Goal: Transaction & Acquisition: Check status

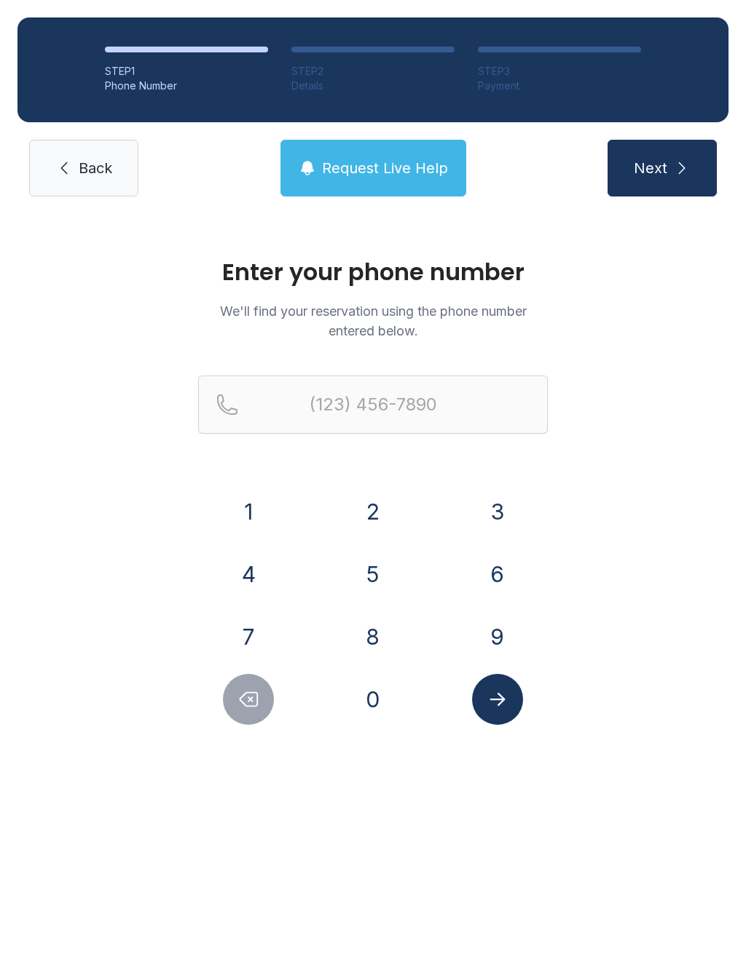
click at [366, 622] on button "8" at bounding box center [372, 637] width 51 height 51
click at [499, 556] on button "6" at bounding box center [497, 574] width 51 height 51
click at [273, 580] on button "4" at bounding box center [248, 574] width 51 height 51
click at [486, 526] on button "3" at bounding box center [497, 511] width 51 height 51
click at [248, 569] on button "4" at bounding box center [248, 574] width 51 height 51
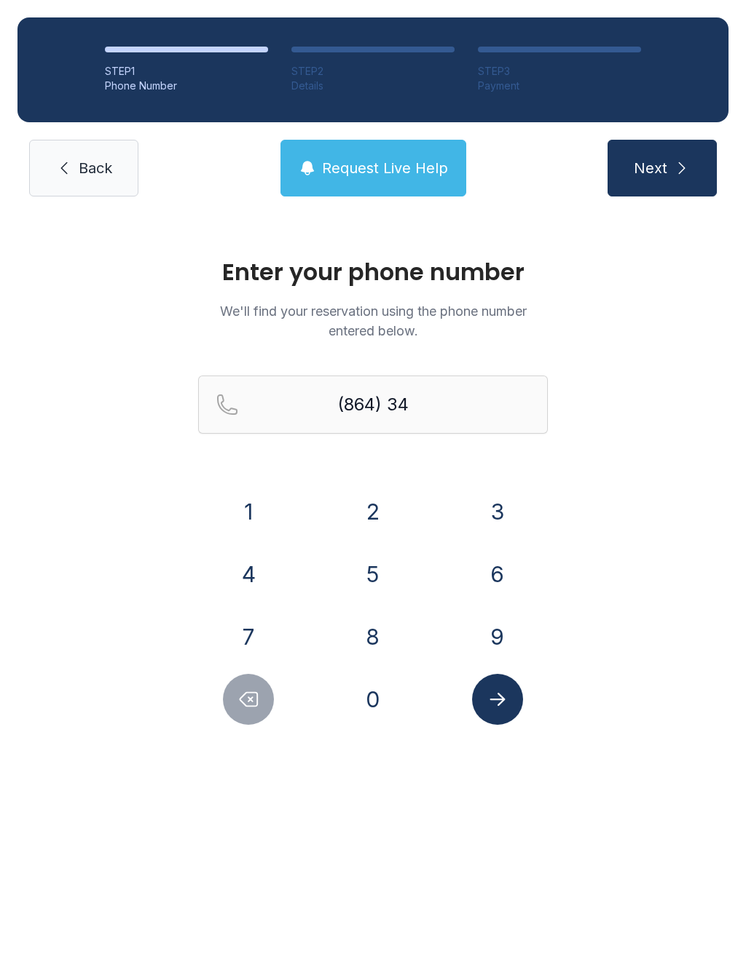
click at [255, 628] on button "7" at bounding box center [248, 637] width 51 height 51
click at [371, 693] on button "0" at bounding box center [372, 699] width 51 height 51
click at [512, 518] on button "3" at bounding box center [497, 511] width 51 height 51
click at [366, 568] on button "5" at bounding box center [372, 574] width 51 height 51
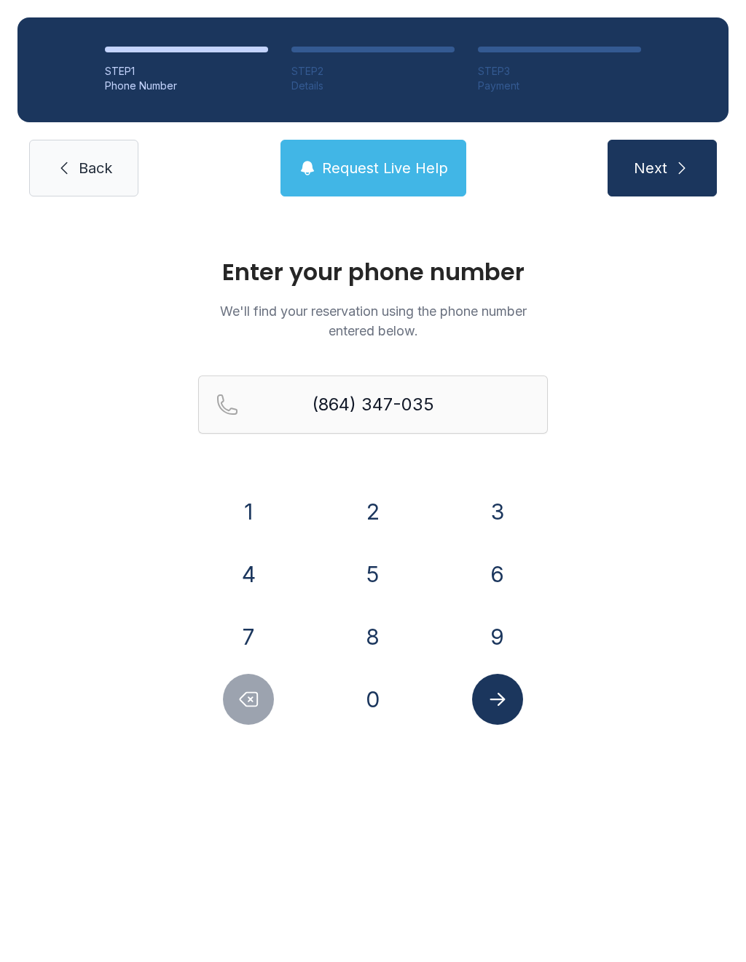
type input "[PHONE_NUMBER]"
click at [497, 700] on icon "Submit lookup form" at bounding box center [496, 699] width 15 height 13
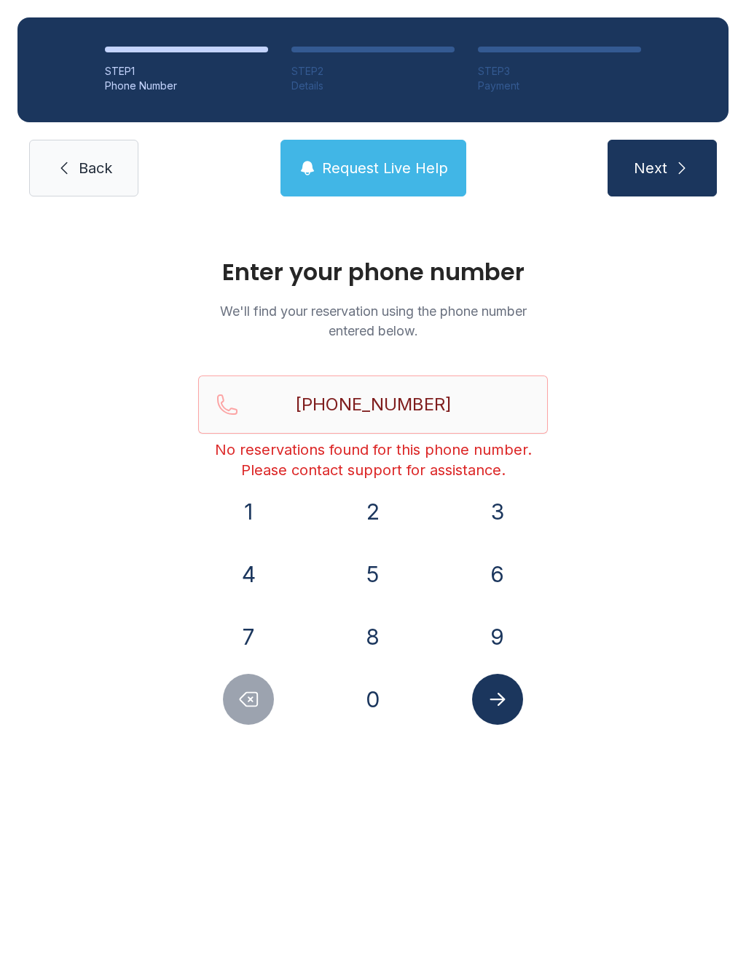
click at [98, 165] on span "Back" at bounding box center [95, 168] width 33 height 20
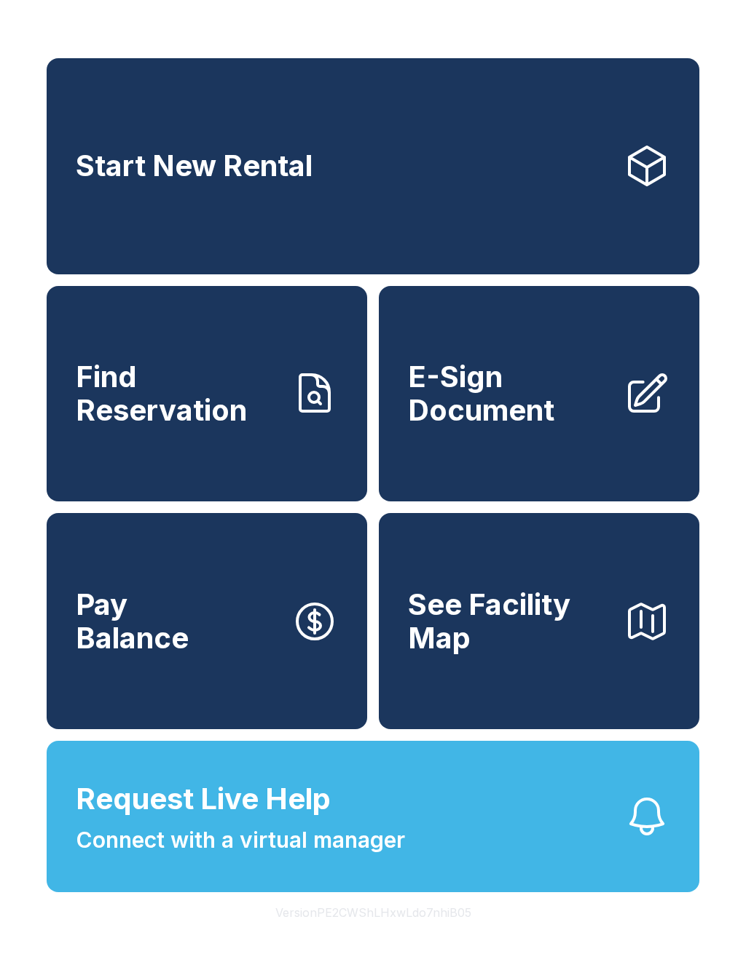
click at [183, 647] on span "Pay Balance" at bounding box center [132, 621] width 113 height 66
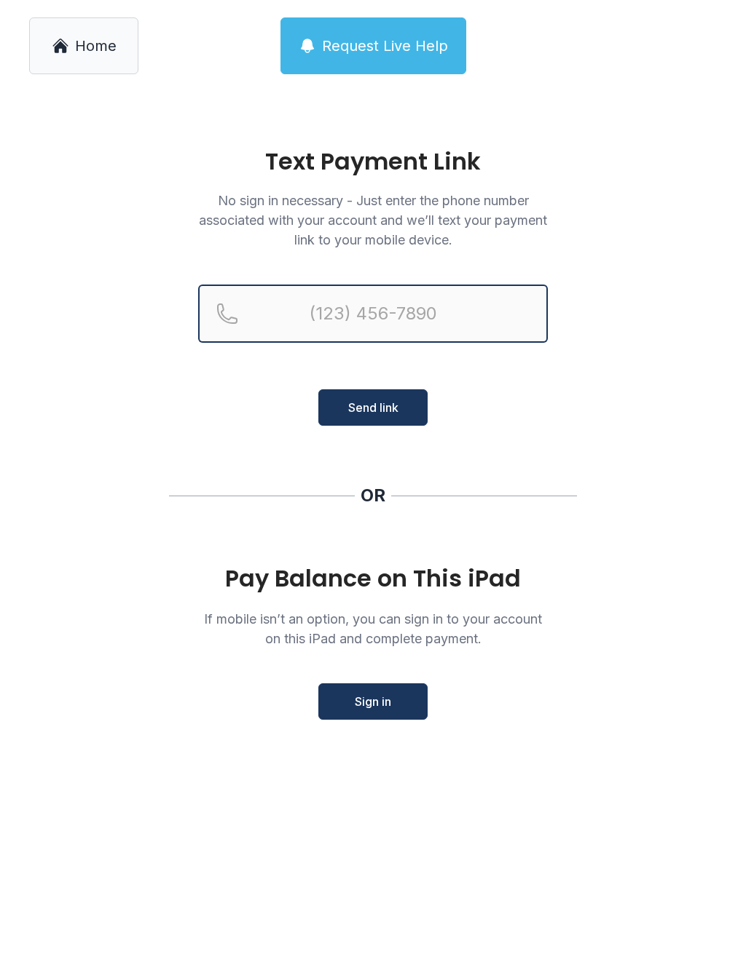
click at [357, 341] on input "Reservation phone number" at bounding box center [372, 314] width 349 height 58
type input "("
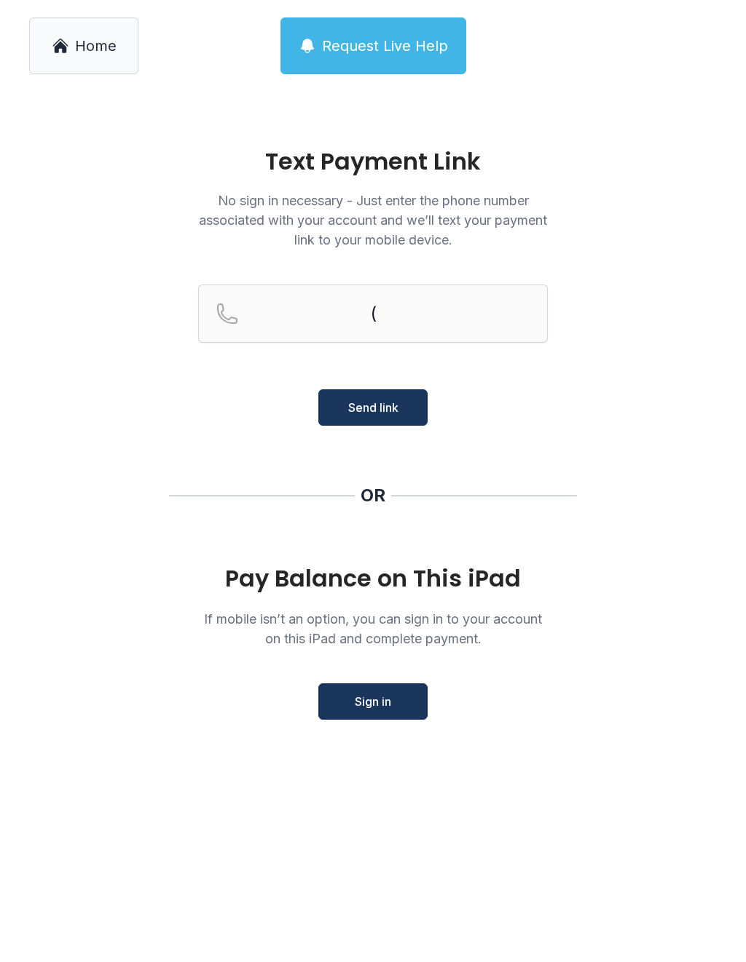
click at [91, 58] on link "Home" at bounding box center [83, 45] width 109 height 57
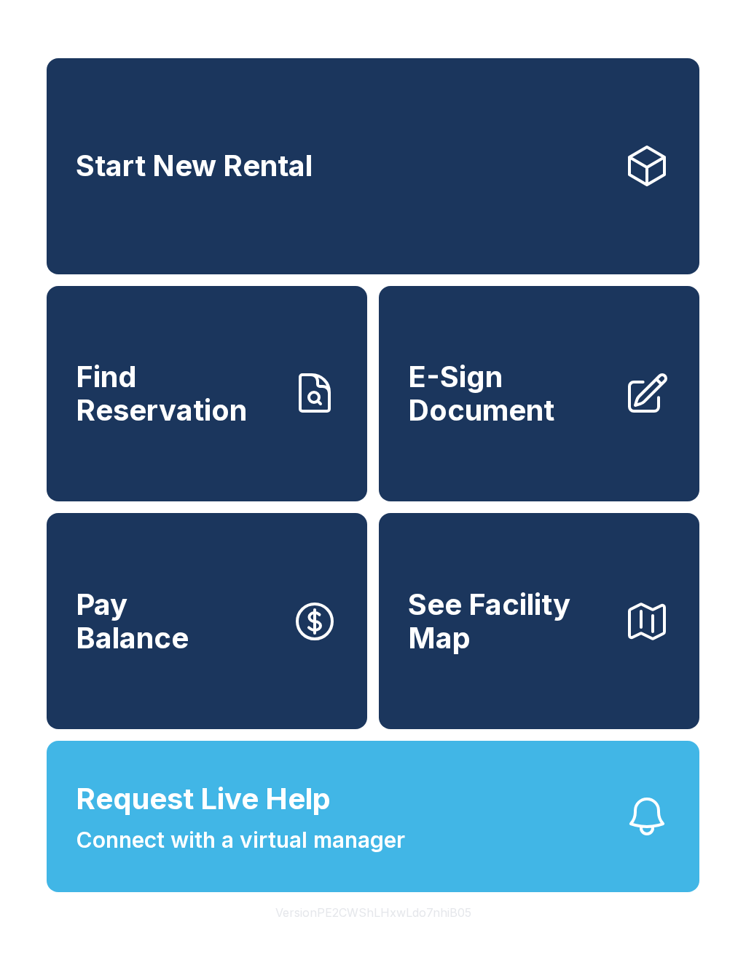
click at [226, 857] on span "Connect with a virtual manager" at bounding box center [240, 840] width 329 height 33
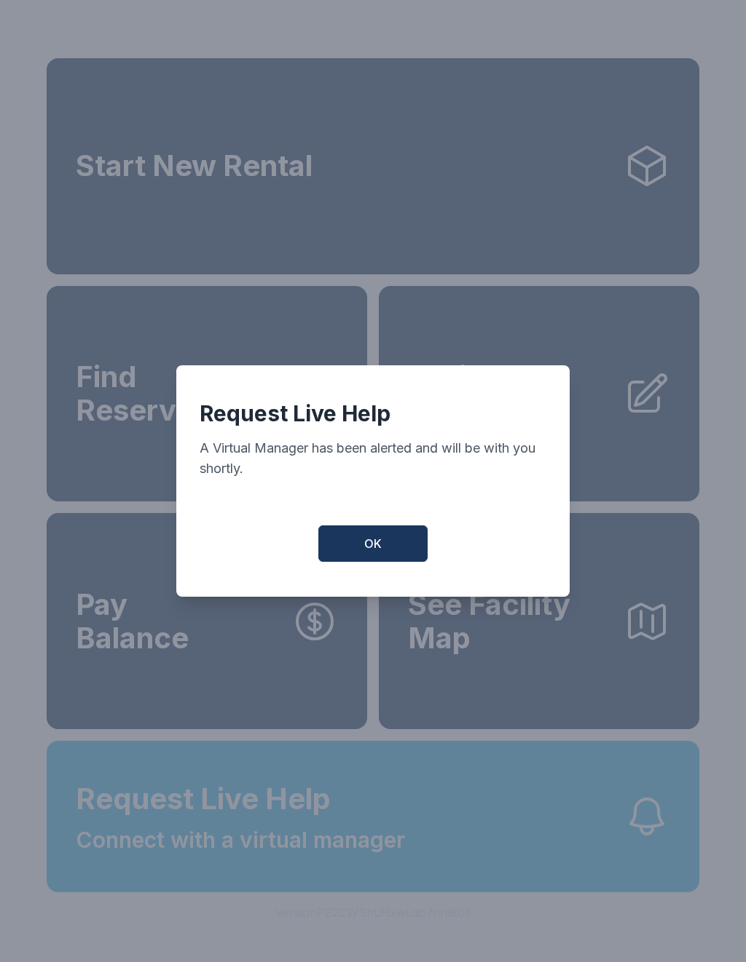
click at [415, 557] on button "OK" at bounding box center [372, 544] width 109 height 36
